Goal: Task Accomplishment & Management: Manage account settings

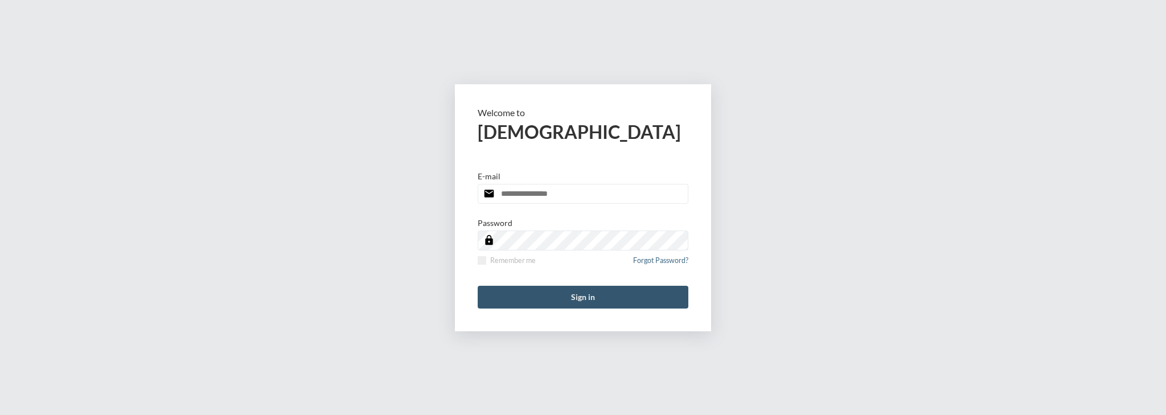
type input "**********"
click at [503, 294] on button "Sign in" at bounding box center [583, 297] width 211 height 23
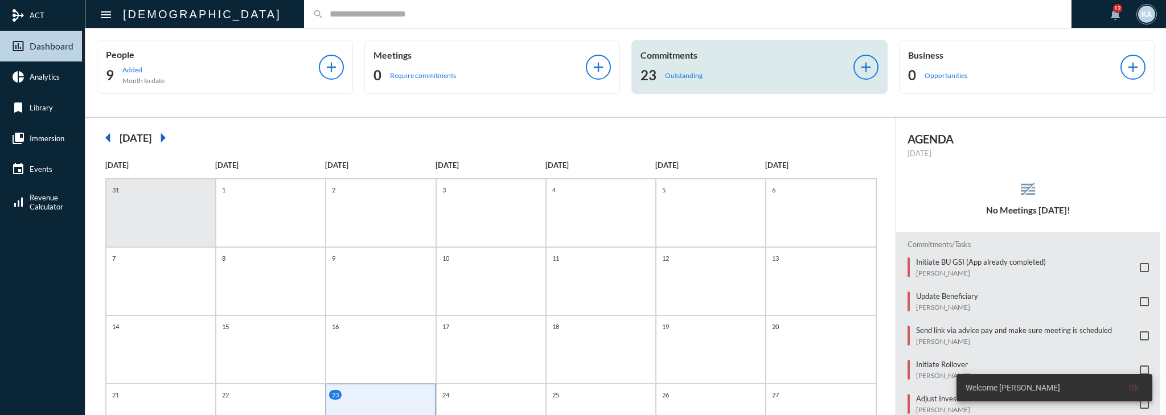
click at [730, 84] on div "Commitments 23 Outstanding add" at bounding box center [760, 67] width 256 height 54
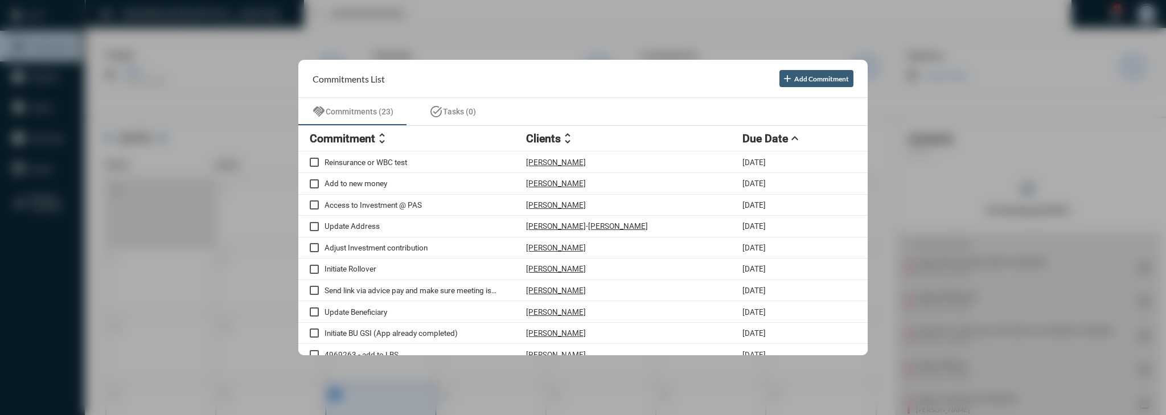
click at [375, 138] on mat-icon "unfold_more" at bounding box center [382, 139] width 14 height 14
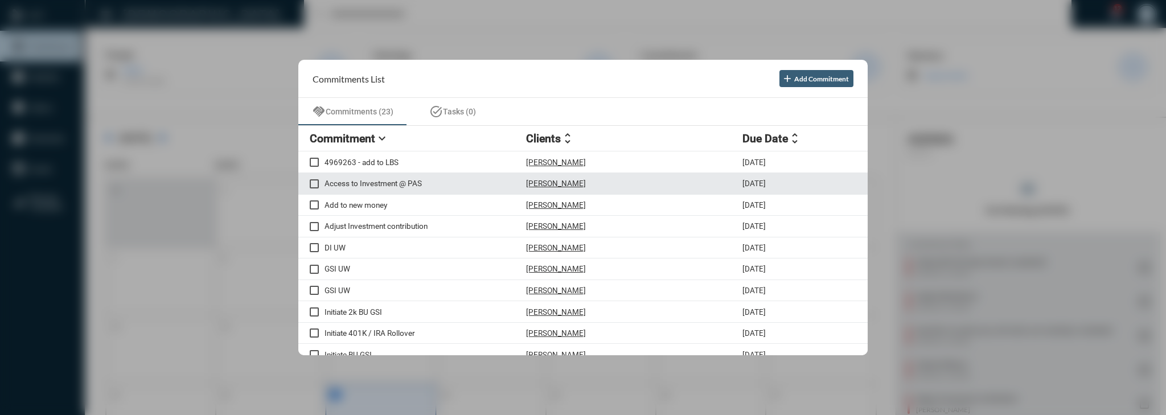
scroll to position [46, 0]
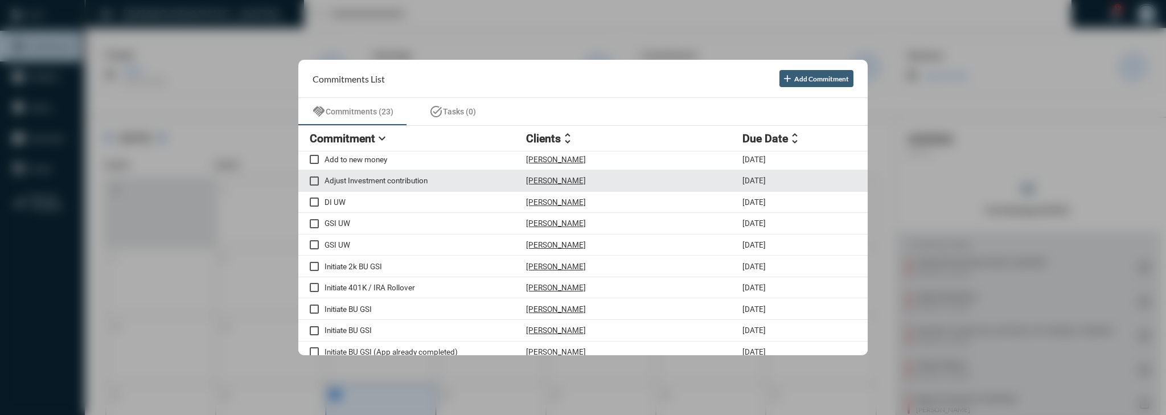
click at [440, 187] on div "Adjust Investment contribution Sarah Beaton 9/23/25" at bounding box center [583, 181] width 570 height 22
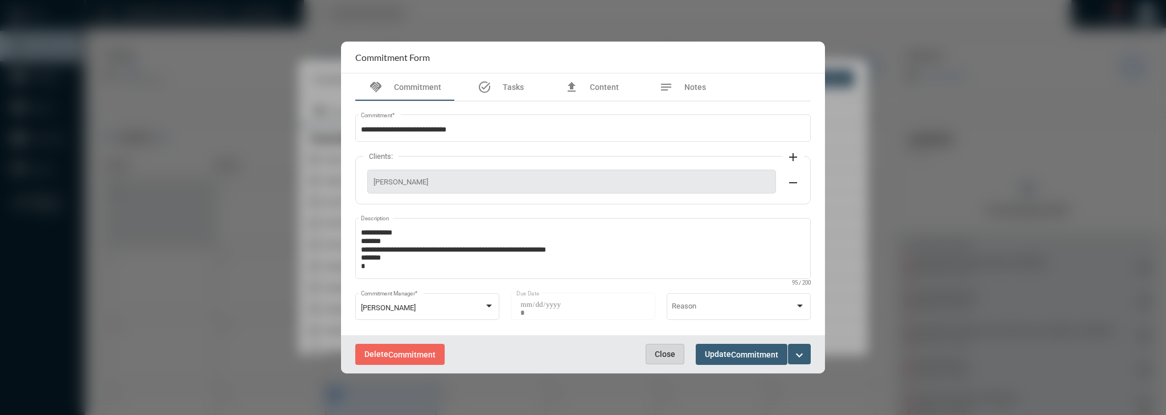
click at [663, 350] on span "Close" at bounding box center [665, 354] width 21 height 9
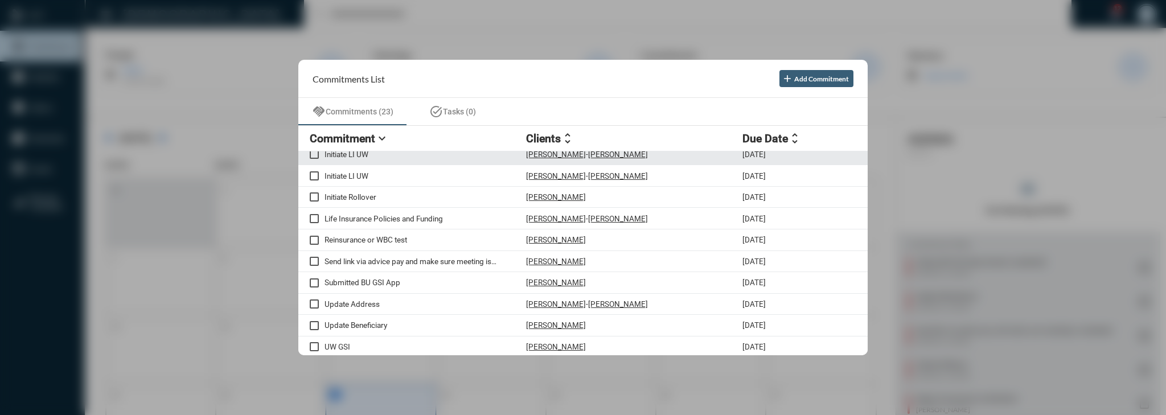
scroll to position [286, 0]
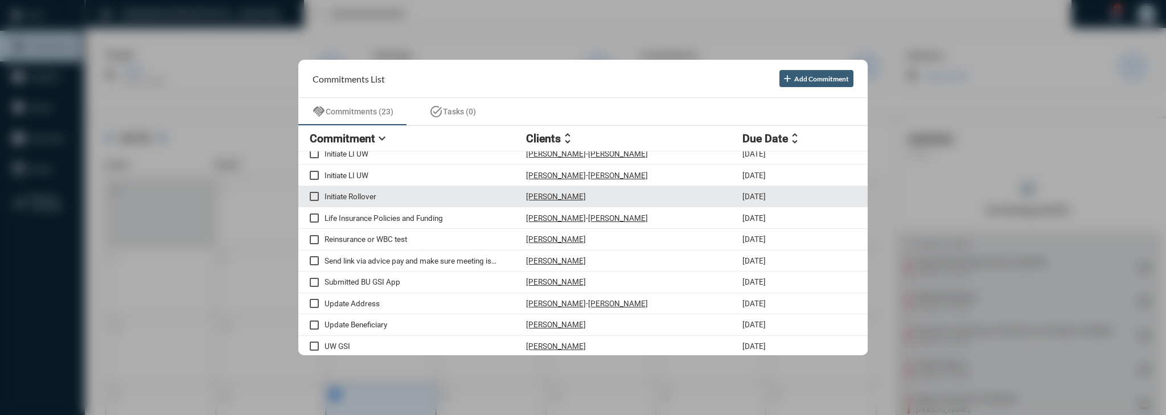
click at [384, 200] on div "Initiate Rollover Matthew Ward 9/23/25" at bounding box center [583, 197] width 570 height 22
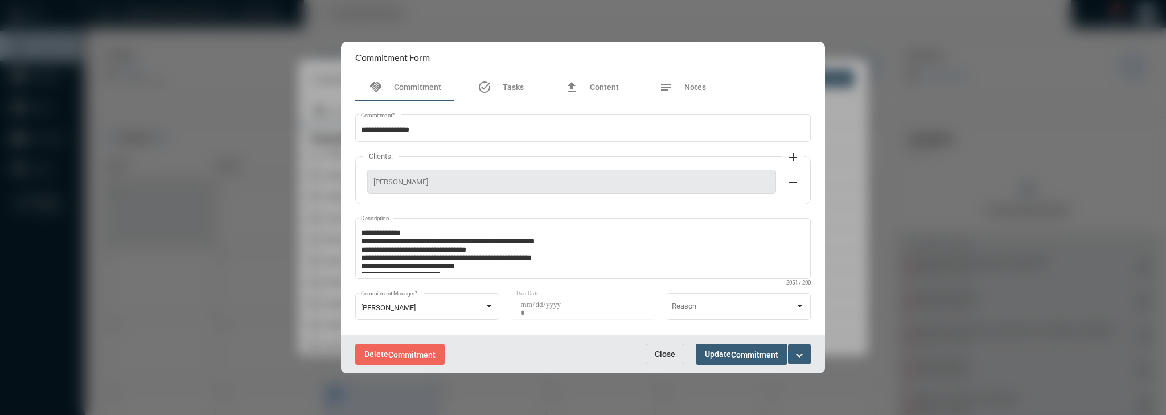
click at [661, 350] on span "Close" at bounding box center [665, 354] width 21 height 9
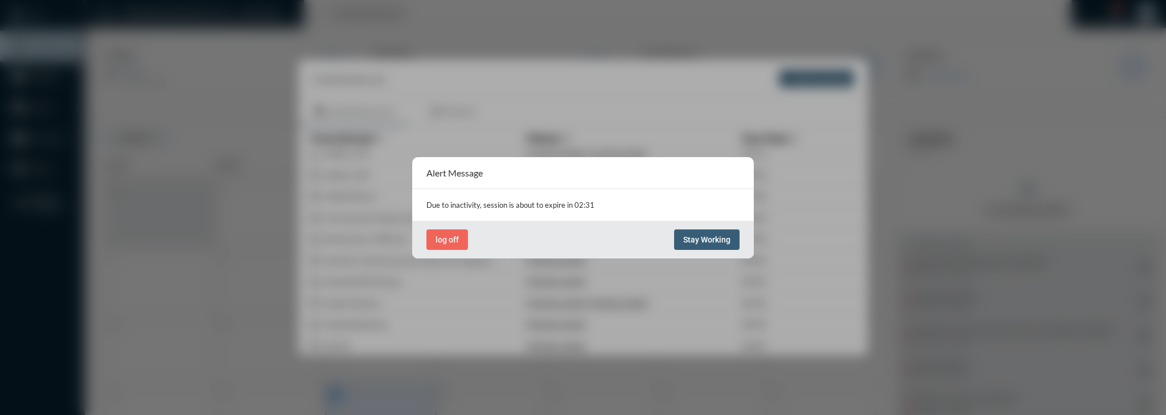
click at [707, 241] on span "Stay Working" at bounding box center [706, 239] width 47 height 9
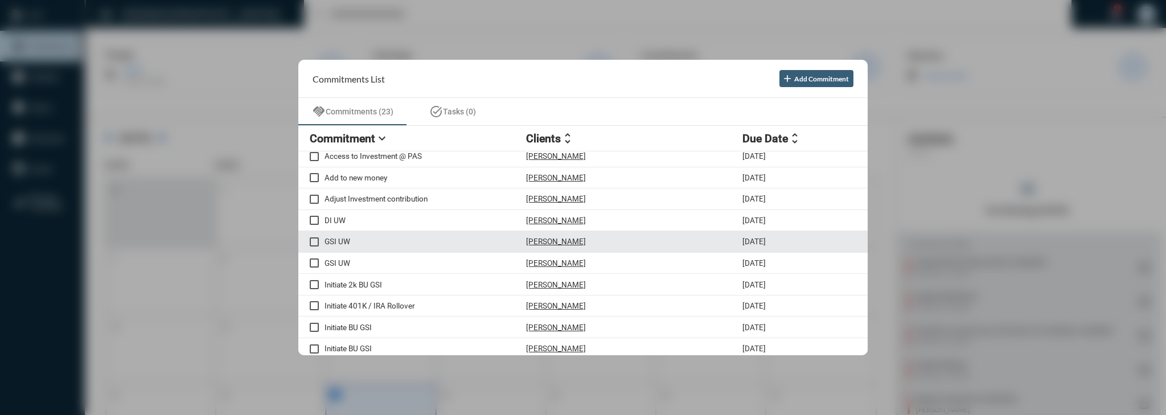
scroll to position [0, 0]
